Goal: Task Accomplishment & Management: Manage account settings

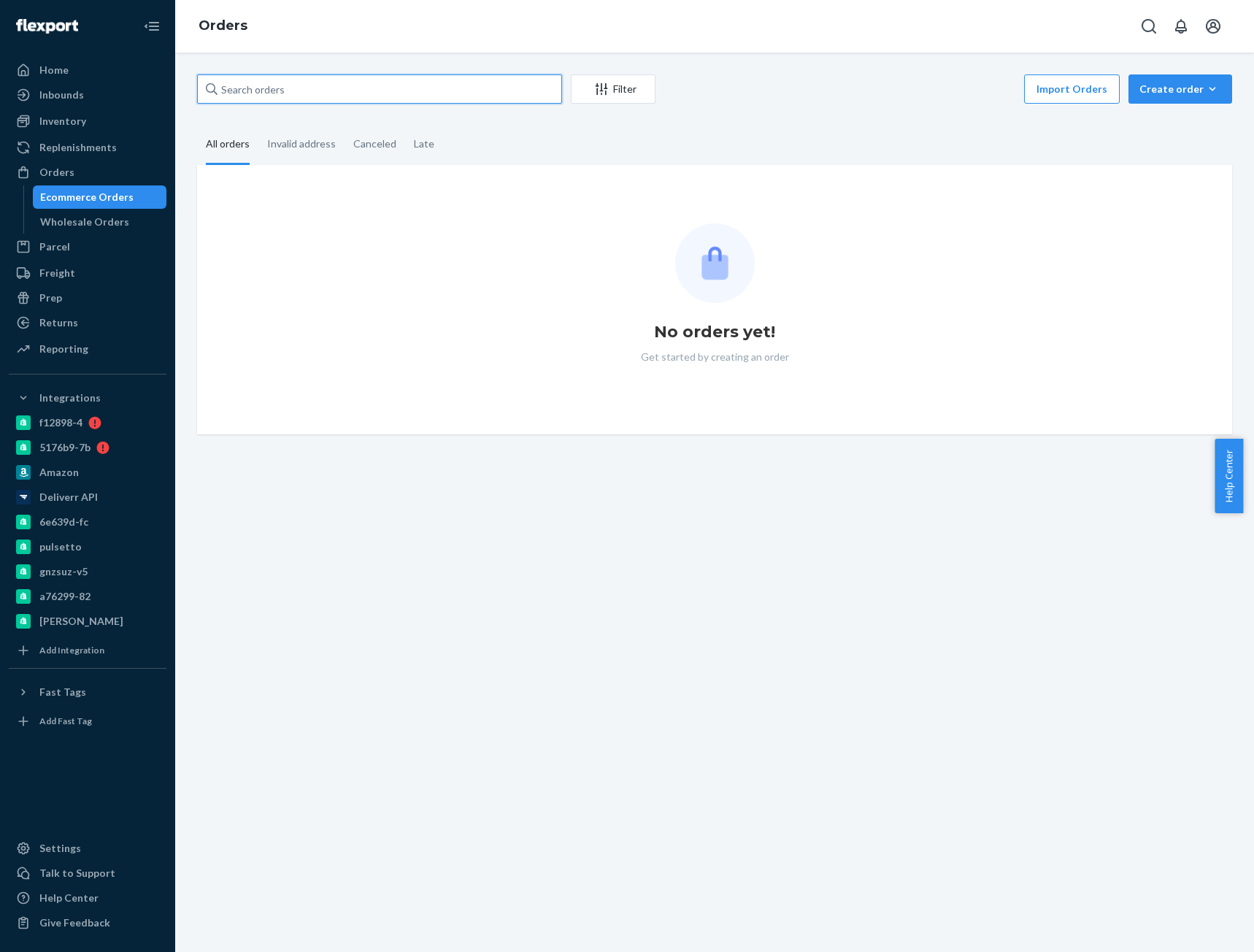
click at [255, 86] on input "text" at bounding box center [380, 89] width 365 height 30
paste input "CB-IN-2282"
type input "CB-IN-2282"
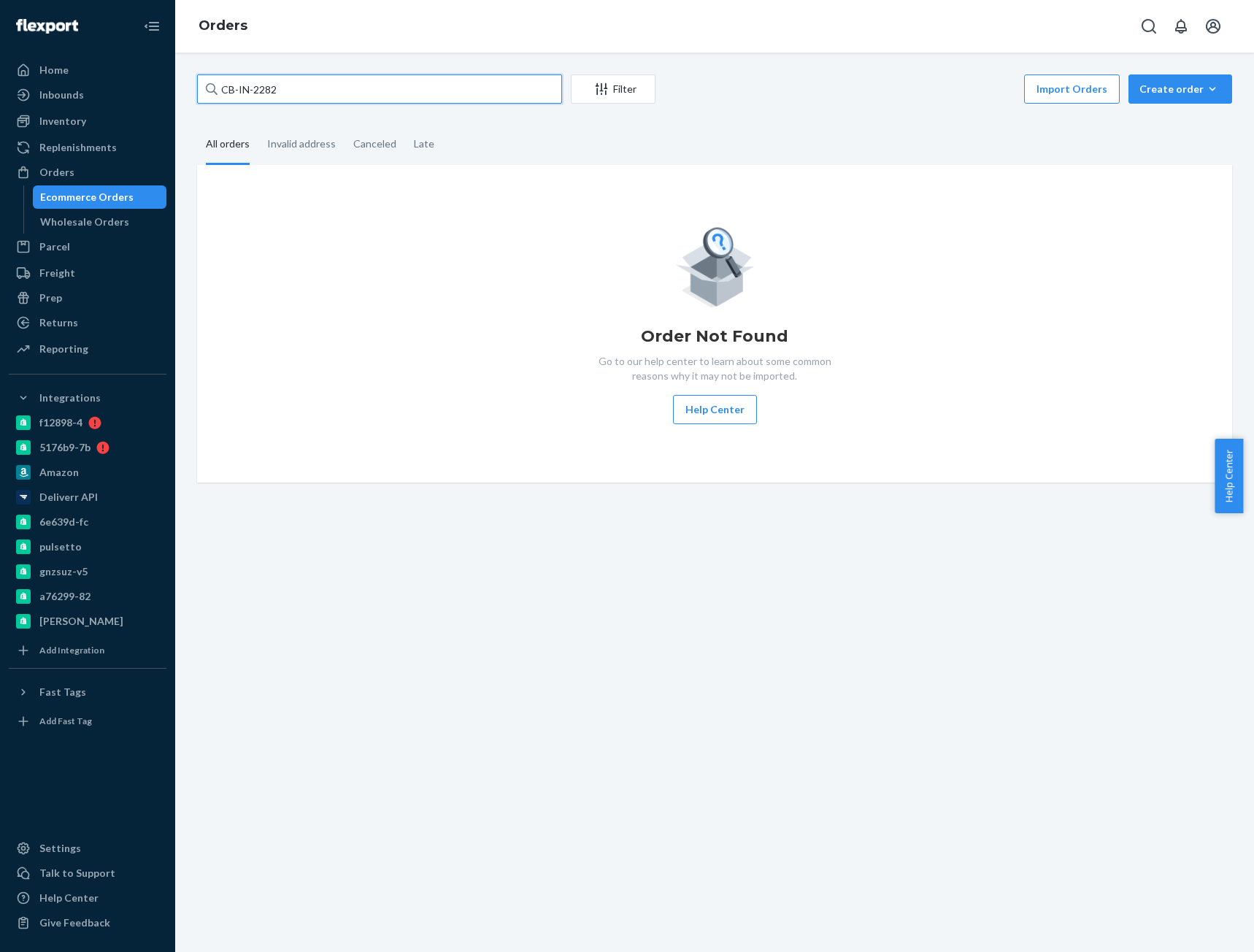
click at [326, 94] on input "CB-IN-2282" at bounding box center [380, 89] width 365 height 30
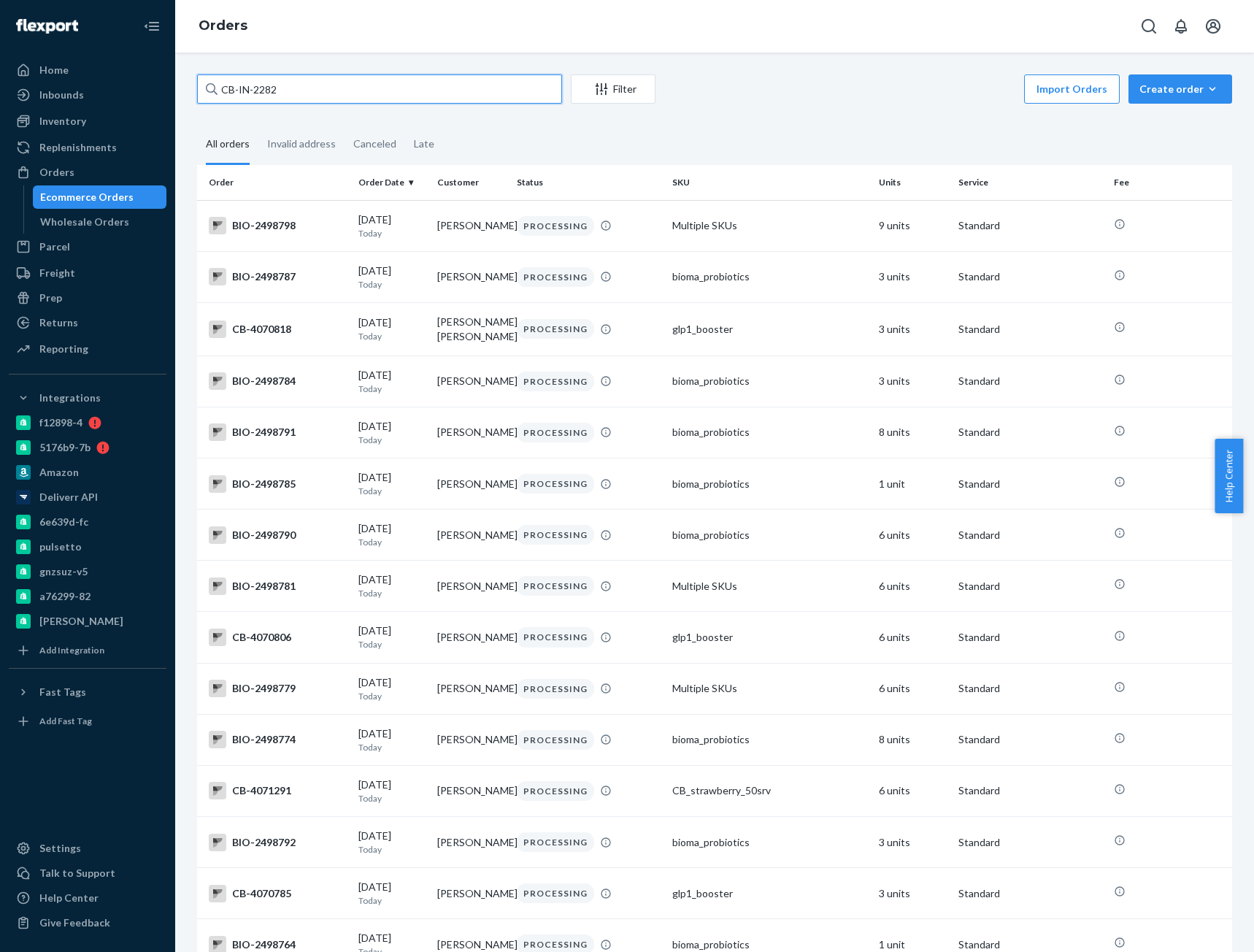
click at [326, 94] on input "CB-IN-2282" at bounding box center [380, 89] width 365 height 30
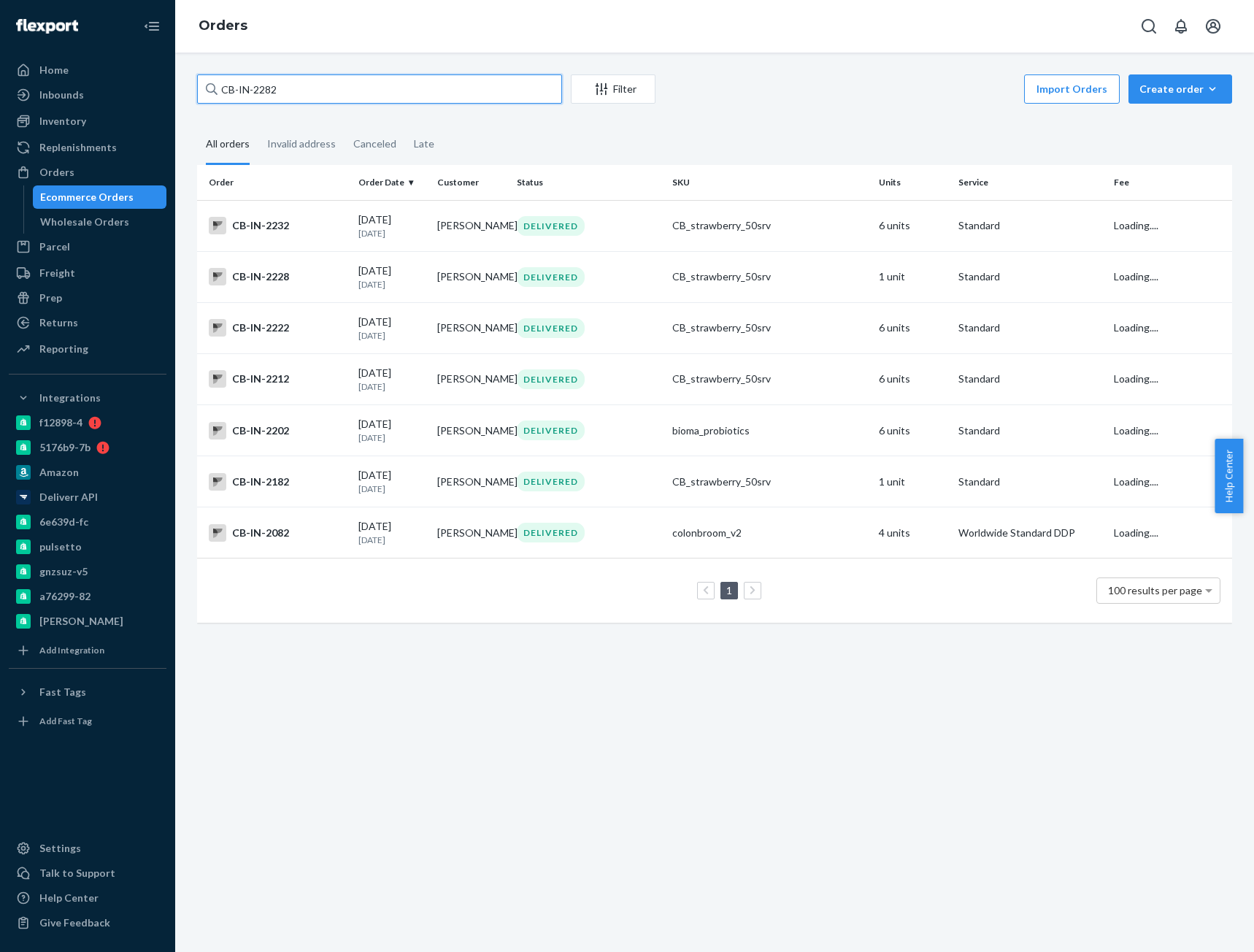
click at [326, 93] on input "CB-IN-2282" at bounding box center [380, 89] width 365 height 30
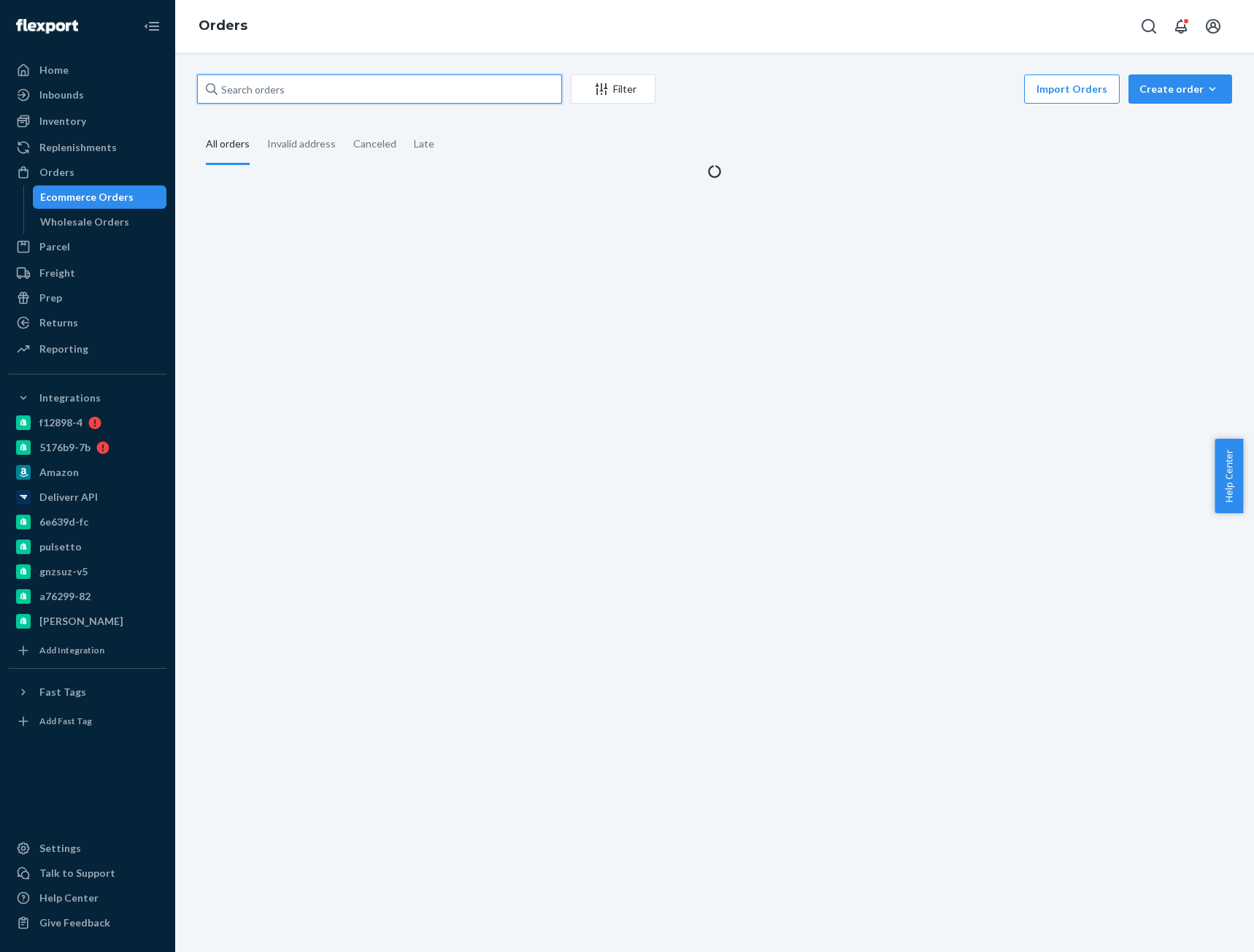
paste input "CB-IN-2282"
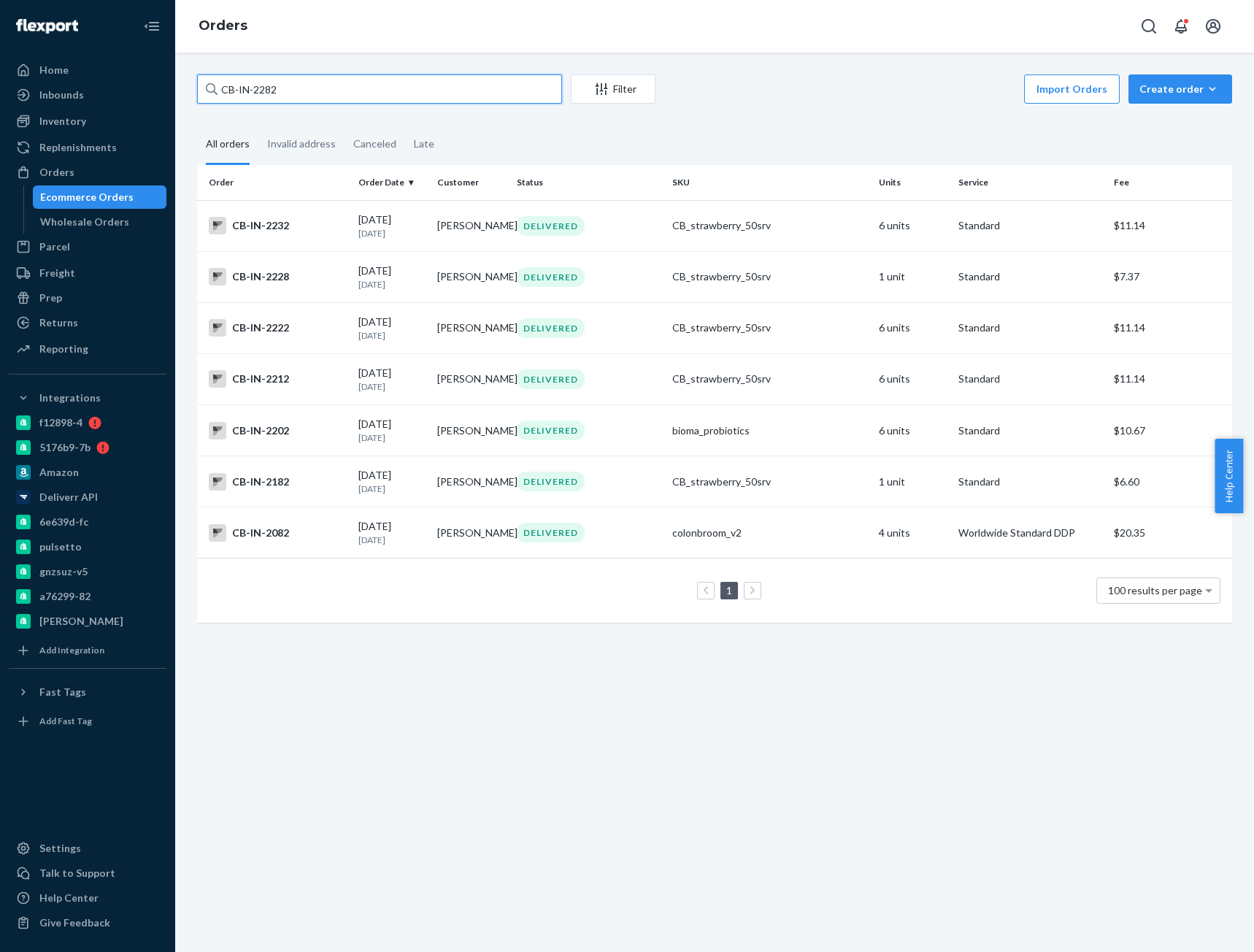
type input "CB-IN-2282"
click at [242, 82] on input "CB-IN-2282" at bounding box center [380, 89] width 365 height 30
paste input "text"
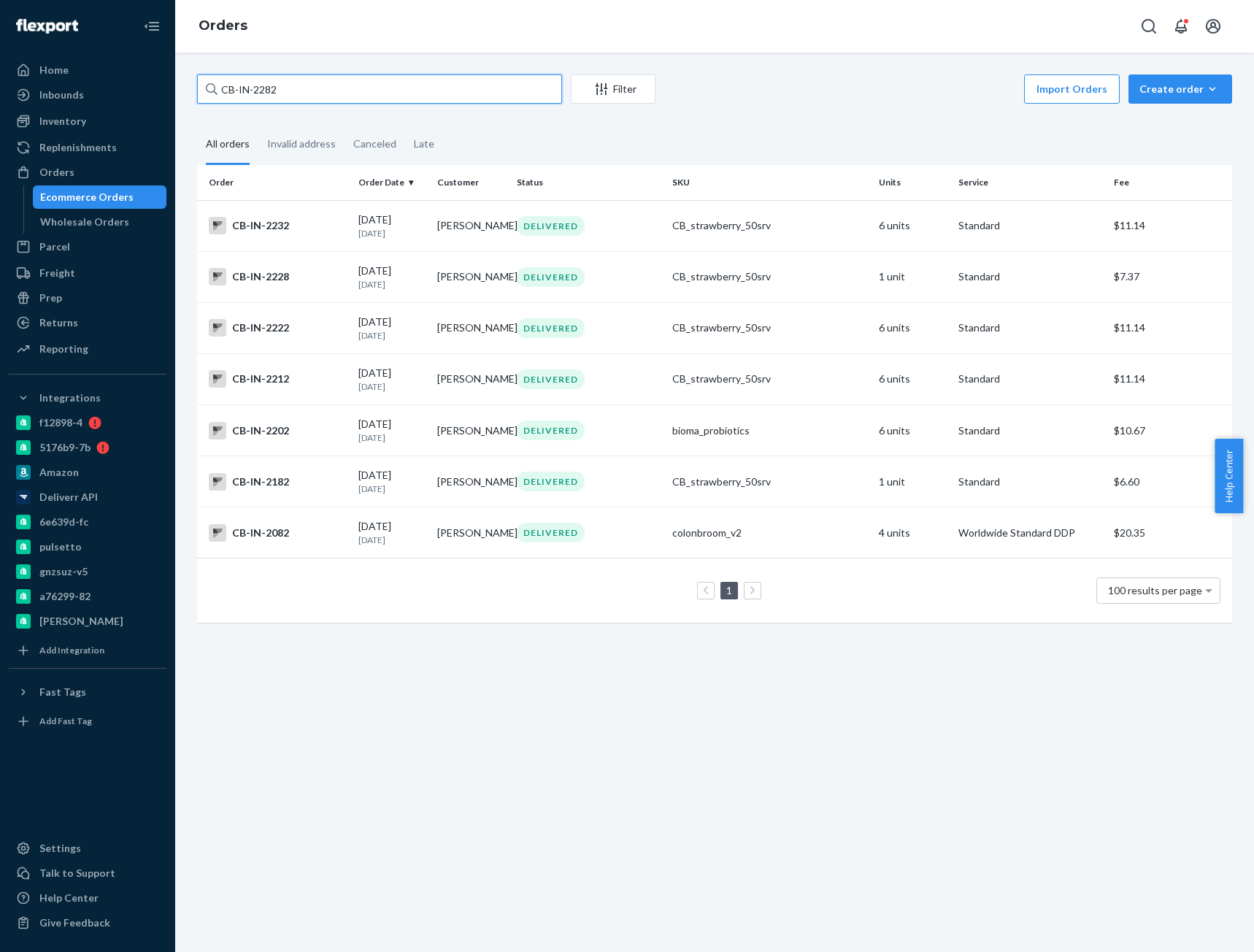
click at [252, 96] on input "CB-IN-2282" at bounding box center [380, 89] width 365 height 30
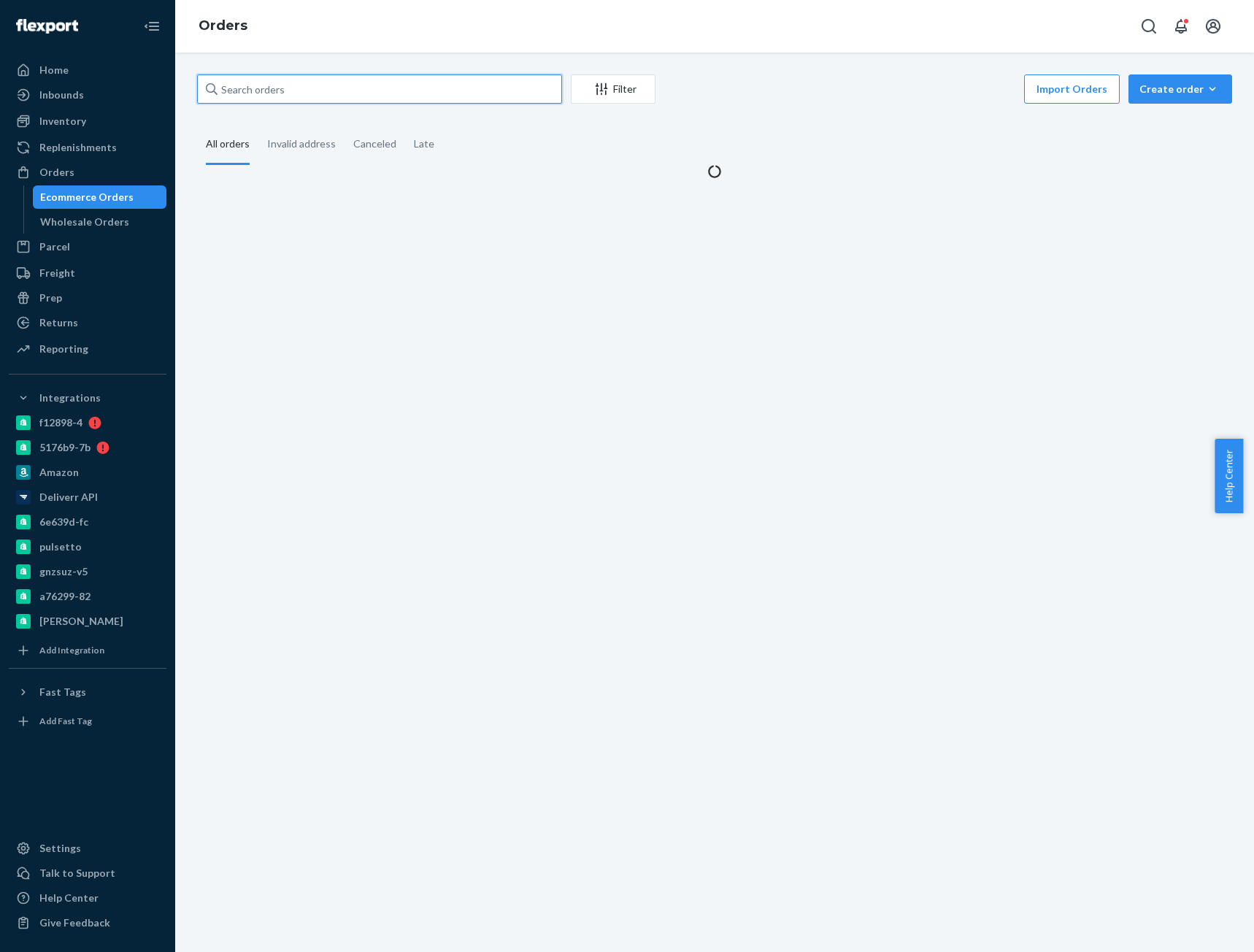
paste input "CB-IN-2282"
type input "CB-IN-2282"
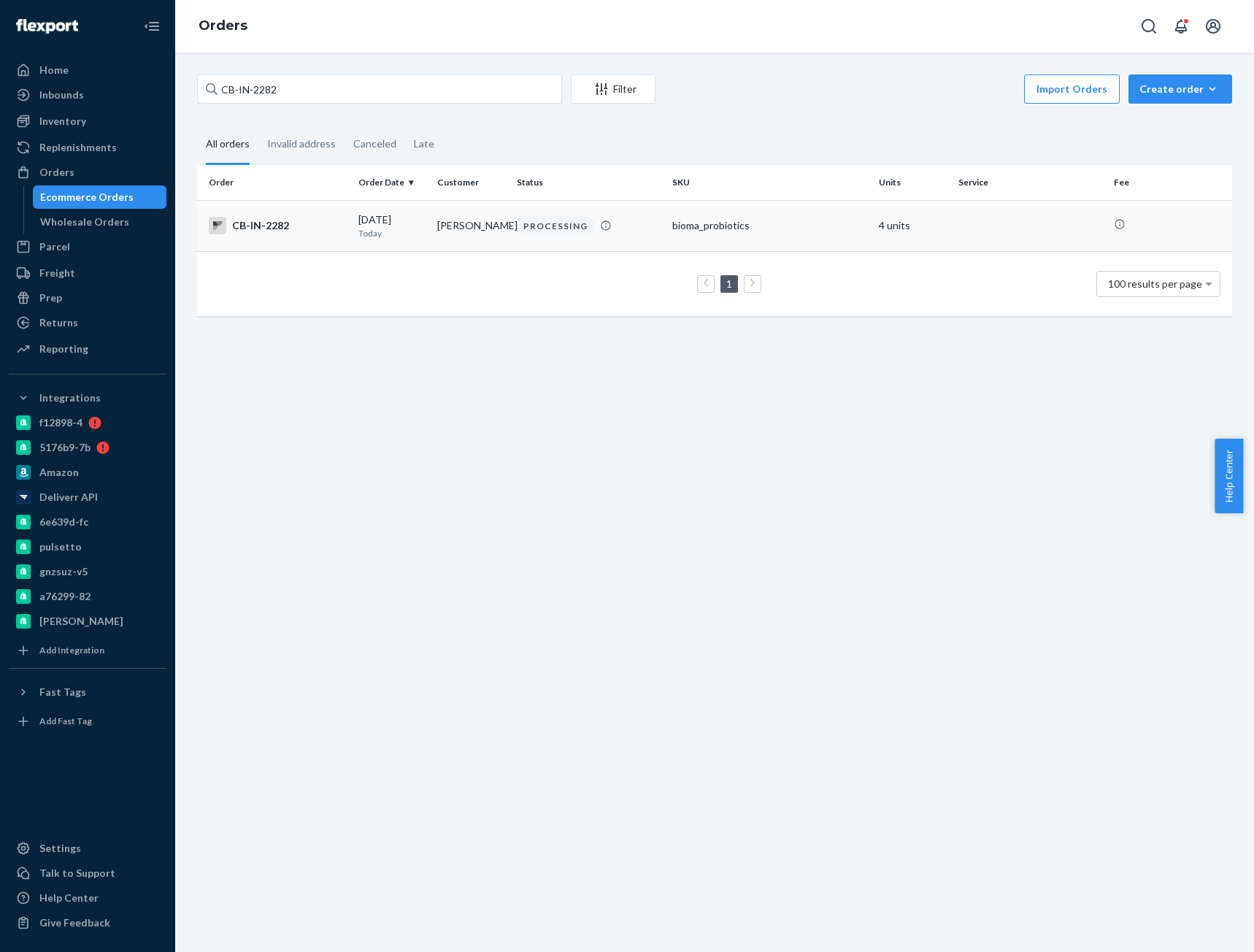
click at [329, 237] on td "CB-IN-2282" at bounding box center [275, 225] width 155 height 51
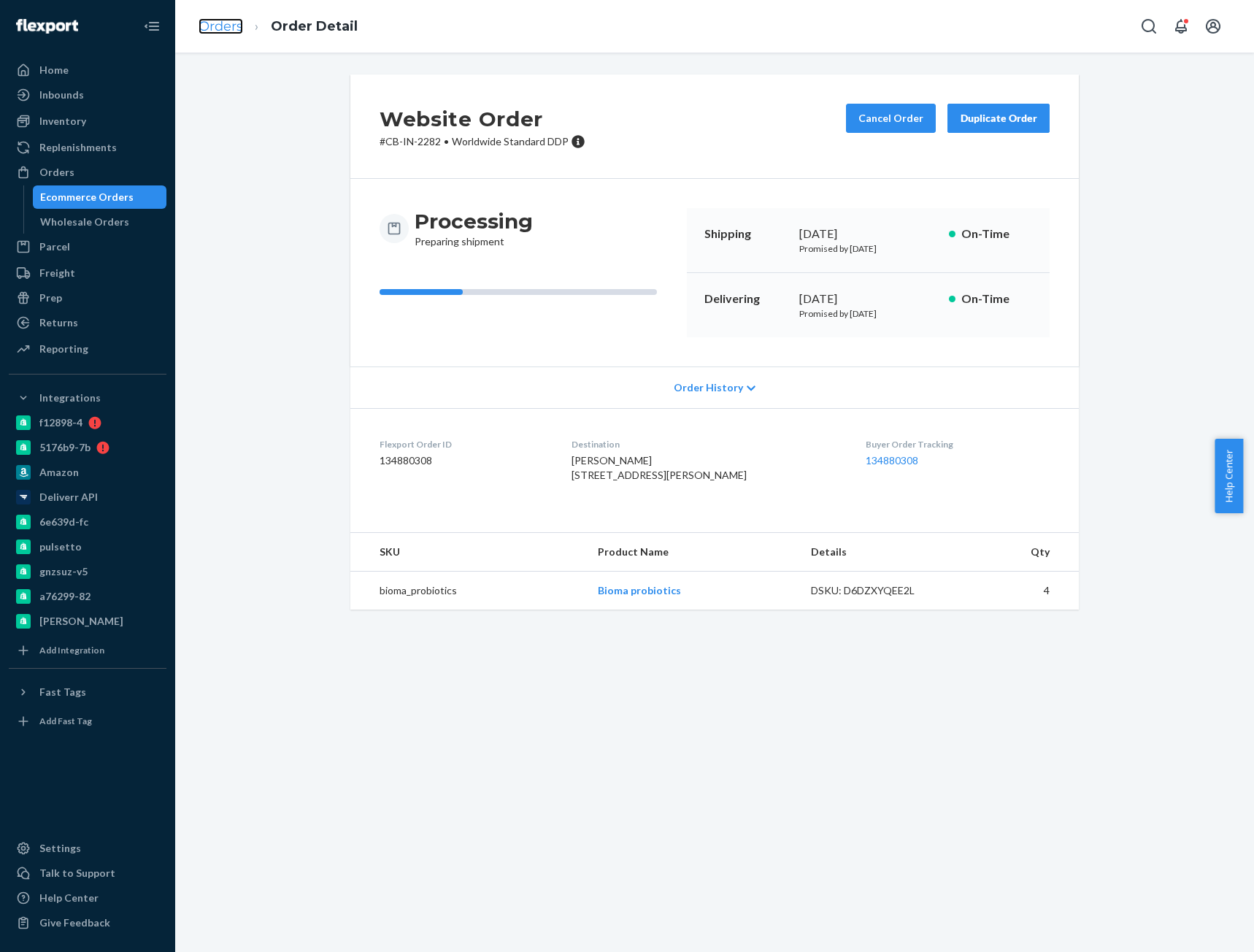
click at [235, 27] on link "Orders" at bounding box center [221, 26] width 44 height 16
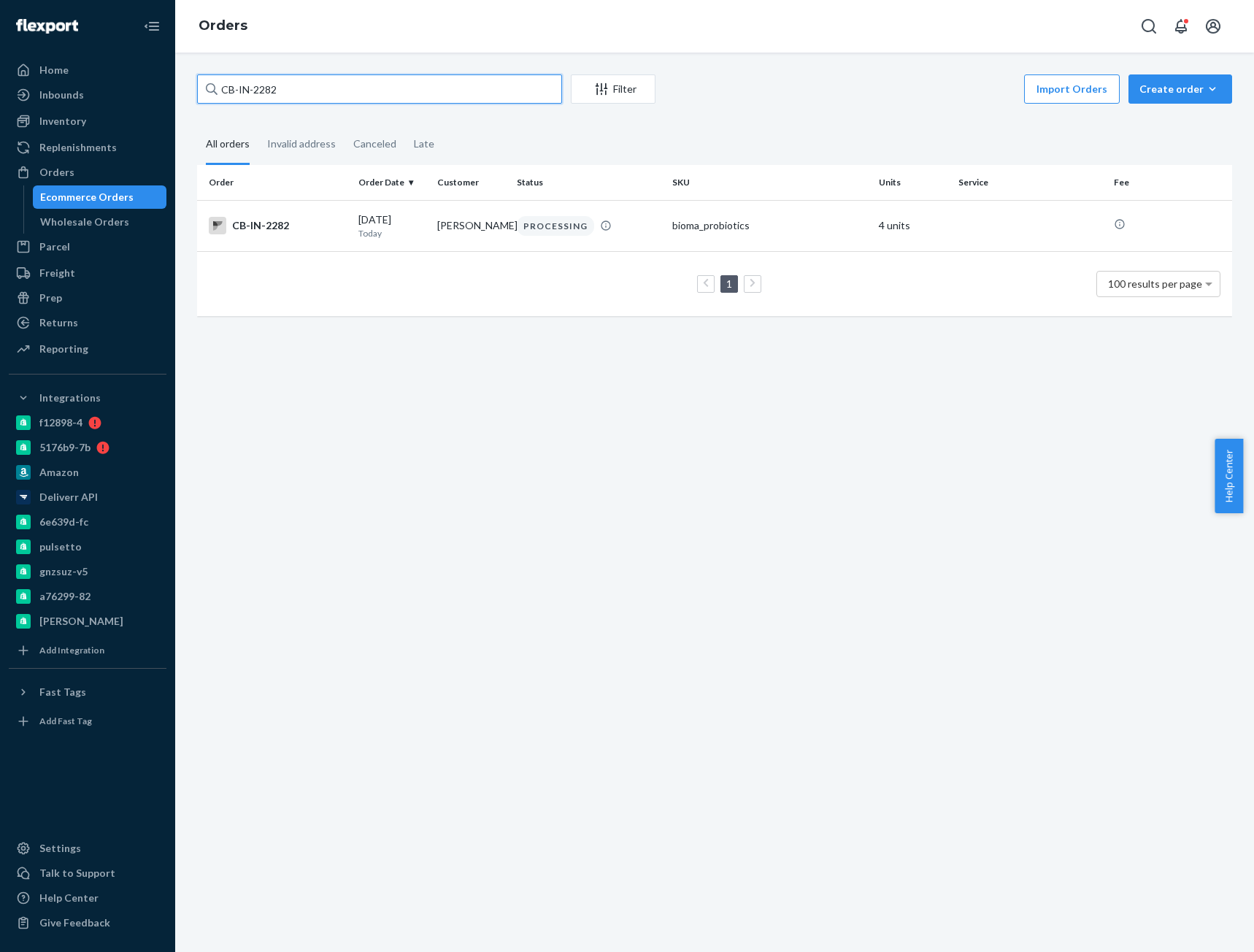
click at [264, 87] on input "CB-IN-2282" at bounding box center [380, 89] width 365 height 30
drag, startPoint x: 280, startPoint y: 95, endPoint x: 387, endPoint y: 113, distance: 108.5
click at [385, 112] on div "CB-IN-2282 Filter Import Orders Create order Ecommerce order Removal order All …" at bounding box center [715, 203] width 1057 height 256
paste input "4071224"
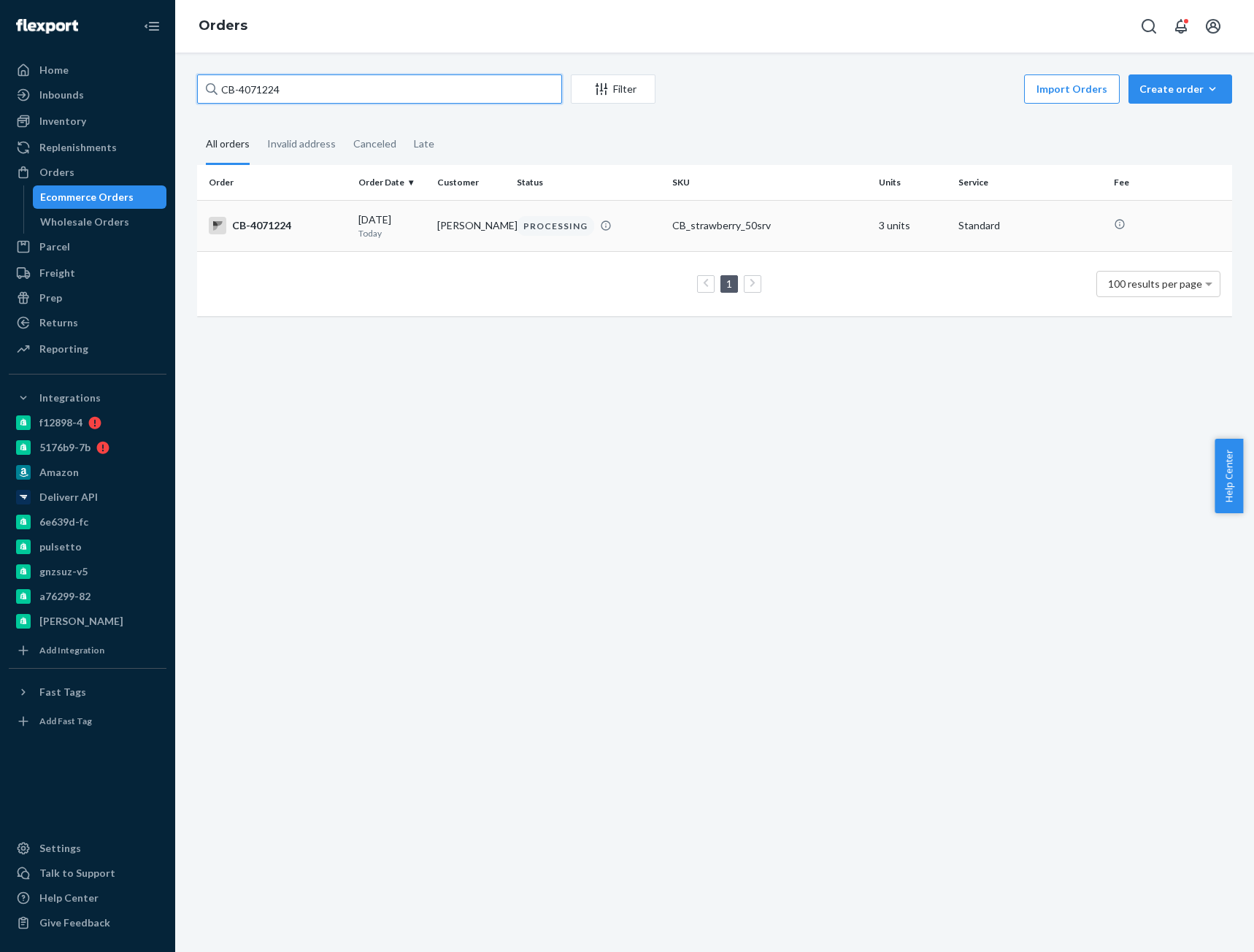
type input "CB-4071224"
click at [298, 223] on div "CB-4071224" at bounding box center [278, 225] width 138 height 18
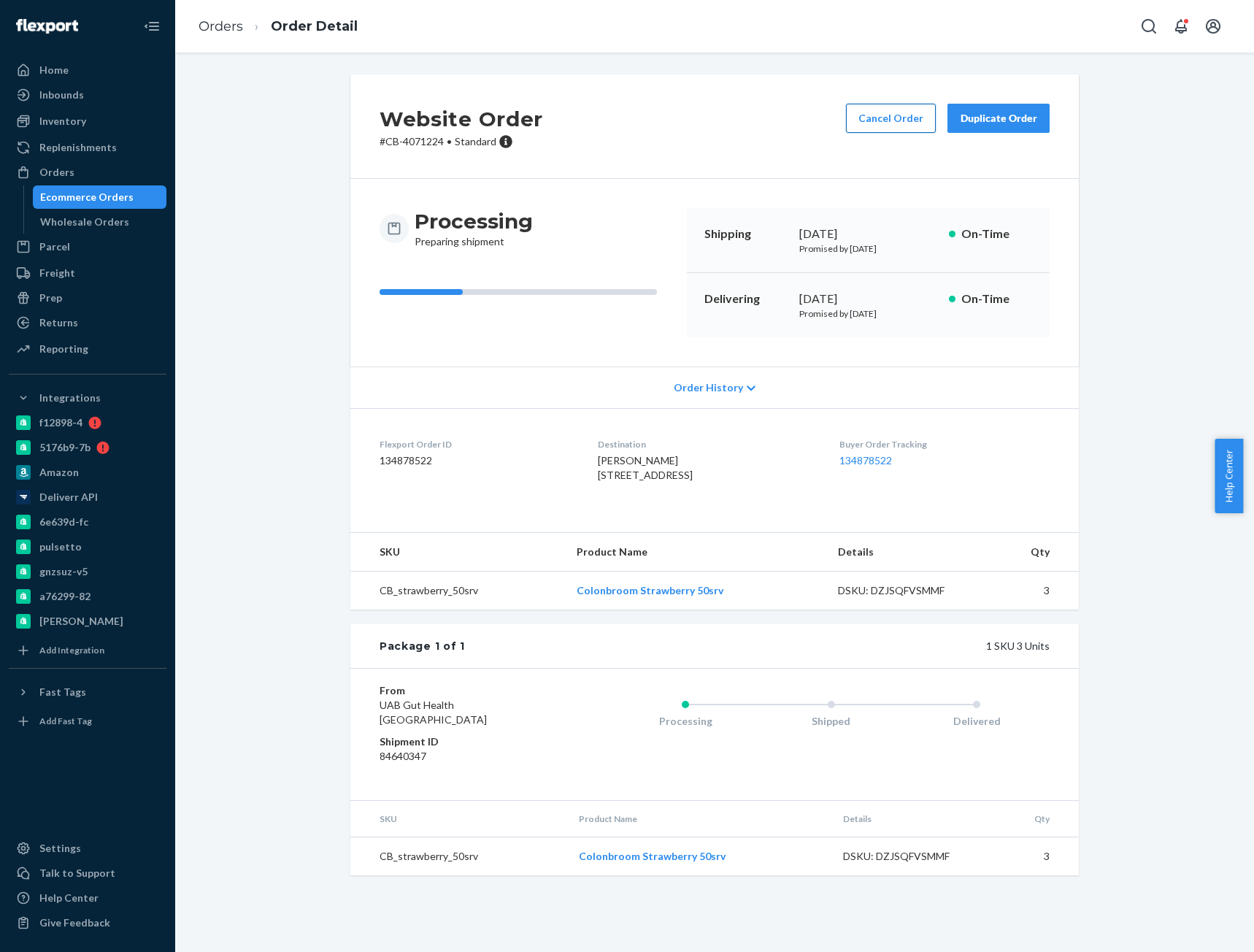
click at [871, 109] on button "Cancel Order" at bounding box center [891, 118] width 90 height 30
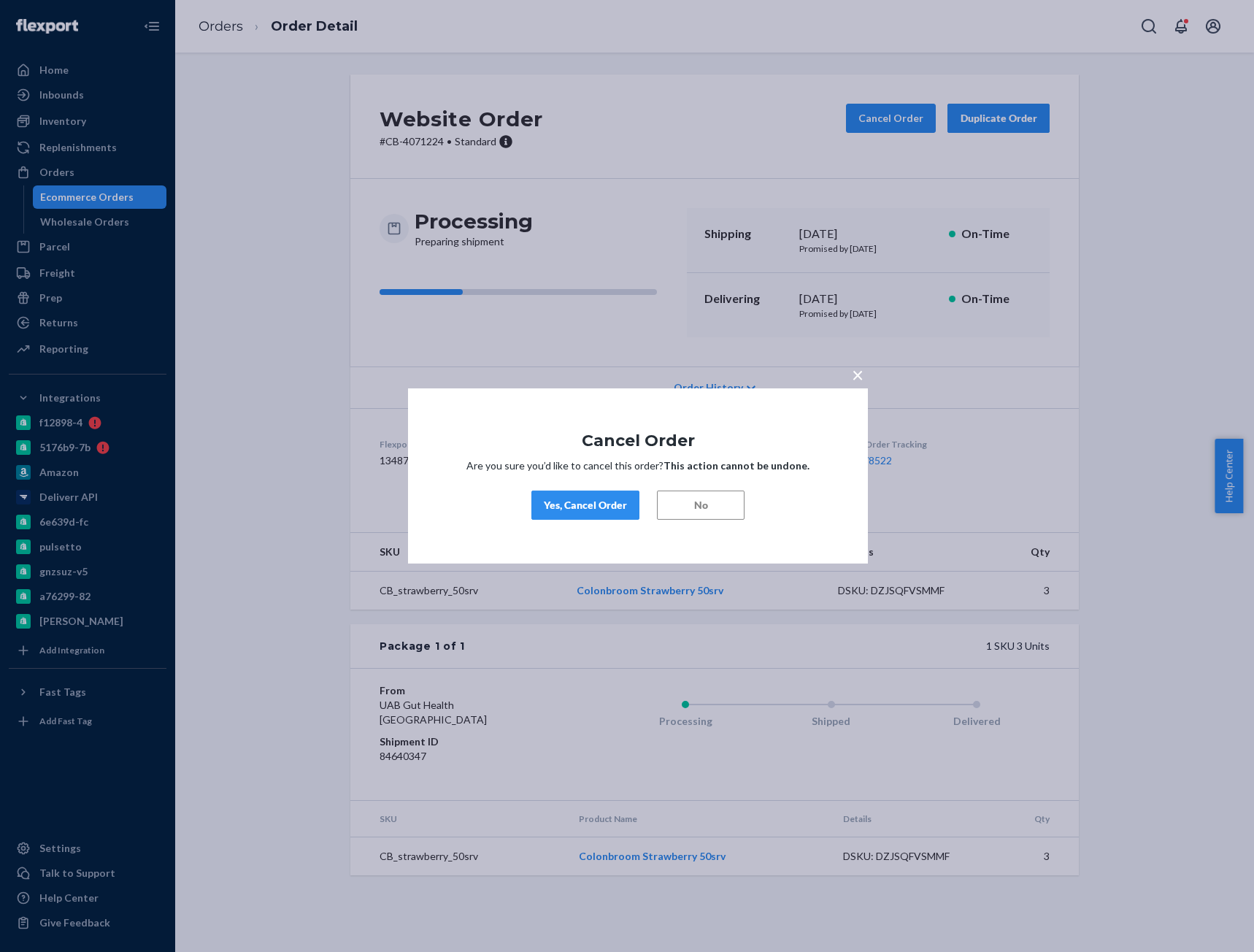
click at [596, 510] on div "Yes, Cancel Order" at bounding box center [585, 505] width 83 height 15
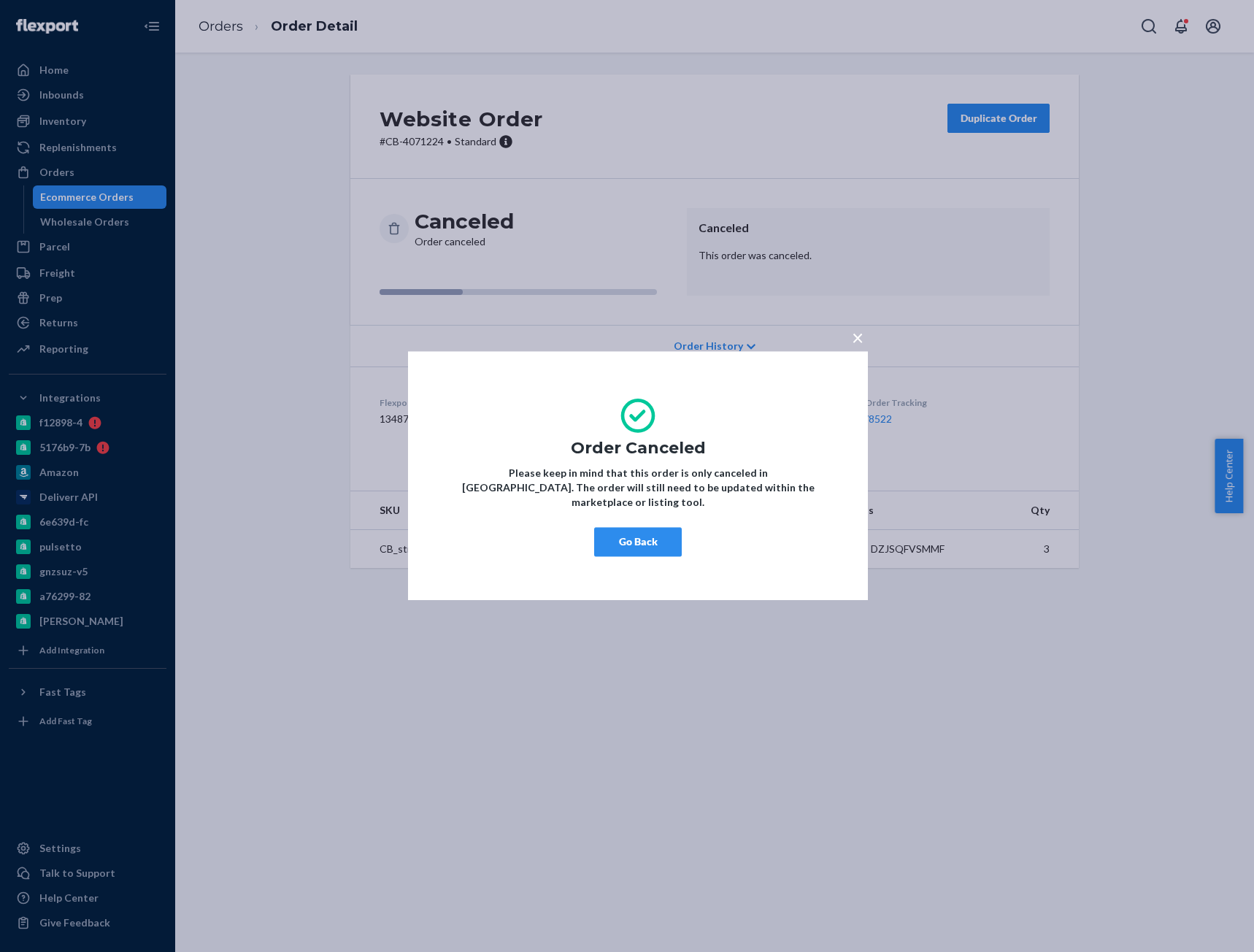
click at [660, 534] on button "Go Back" at bounding box center [638, 542] width 88 height 30
